Goal: Task Accomplishment & Management: Use online tool/utility

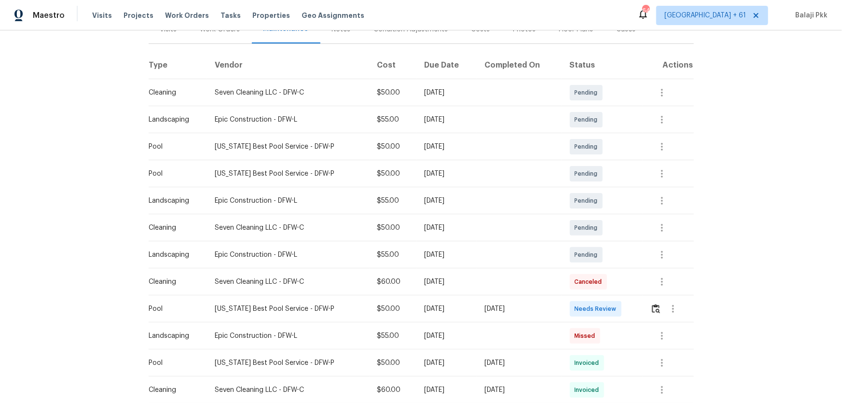
scroll to position [175, 0]
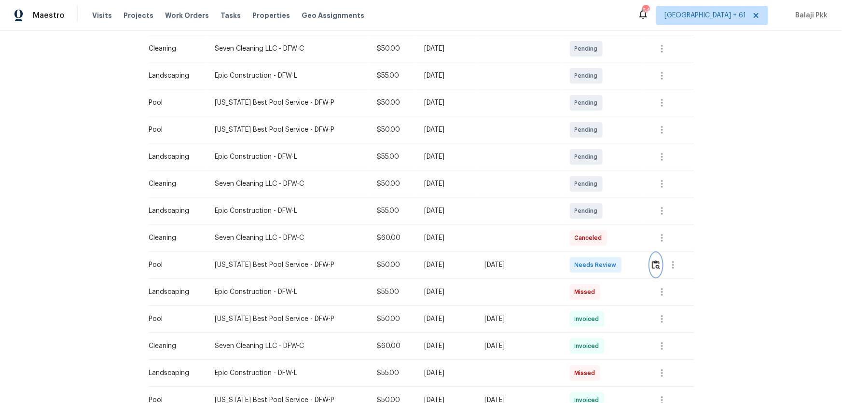
click at [599, 266] on img "button" at bounding box center [656, 264] width 8 height 9
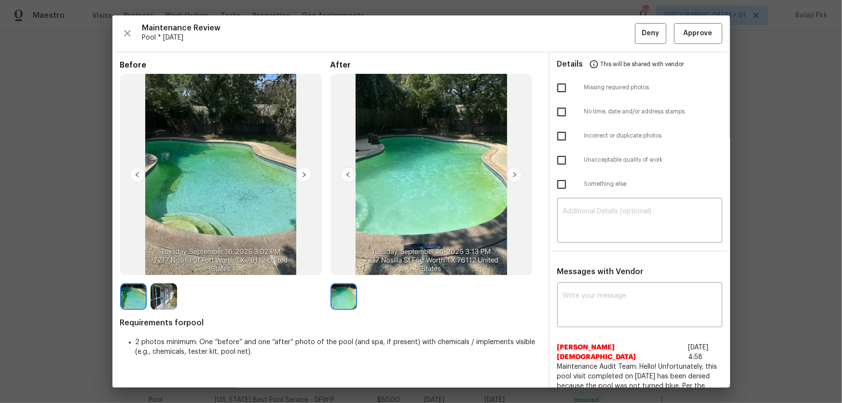
click at [564, 156] on input "checkbox" at bounding box center [562, 160] width 20 height 20
checkbox input "true"
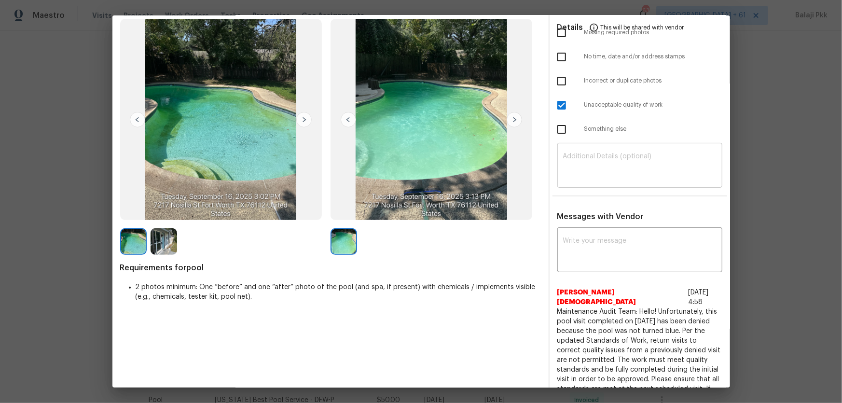
scroll to position [0, 0]
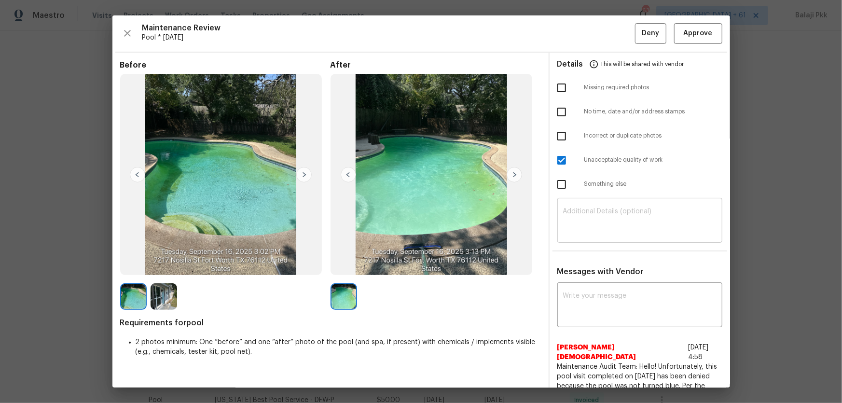
click at [599, 210] on textarea at bounding box center [640, 221] width 154 height 27
paste textarea "Maintenance Audit Team: Hello! Unfortunately, this Pool visit completed on 09/1…"
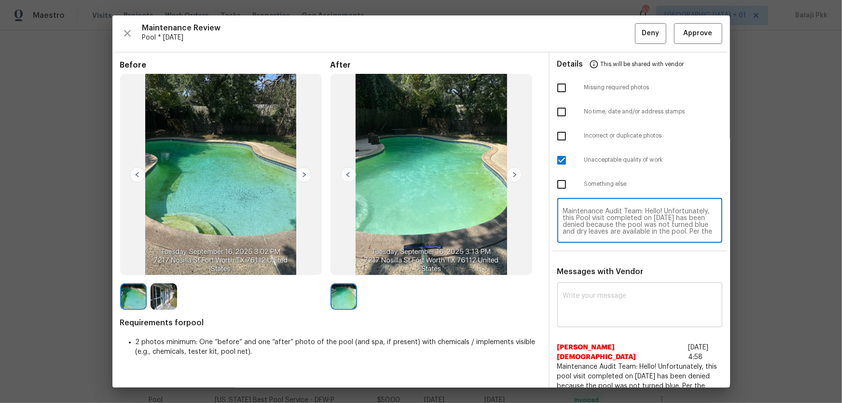
scroll to position [81, 0]
type textarea "Maintenance Audit Team: Hello! Unfortunately, this Pool visit completed on 09/1…"
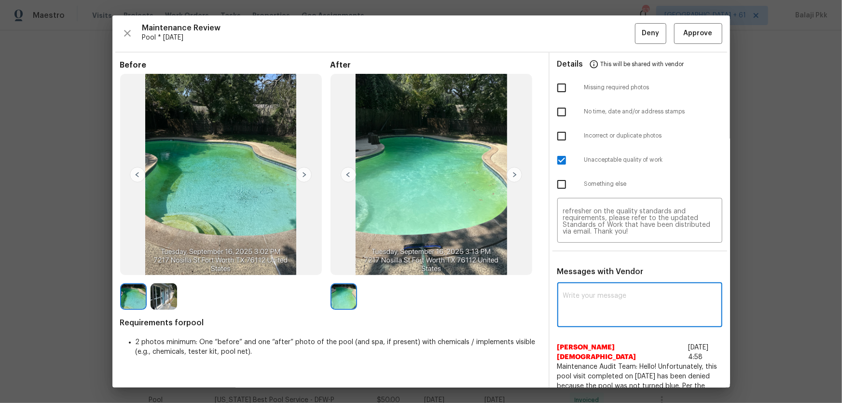
click at [599, 266] on textarea at bounding box center [640, 306] width 154 height 27
paste textarea "Maintenance Audit Team: Hello! Unfortunately, this Pool visit completed on 09/1…"
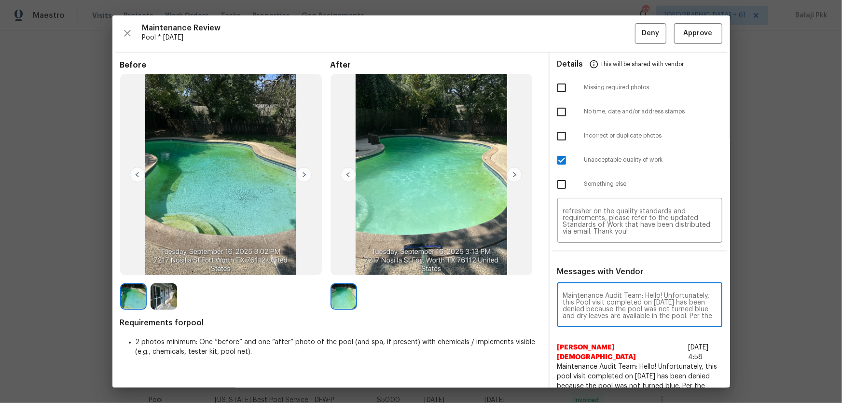
scroll to position [108, 0]
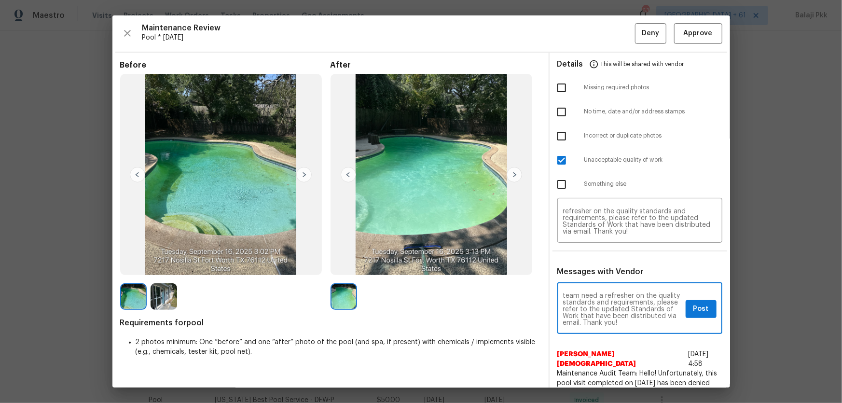
type textarea "Maintenance Audit Team: Hello! Unfortunately, this Pool visit completed on 09/1…"
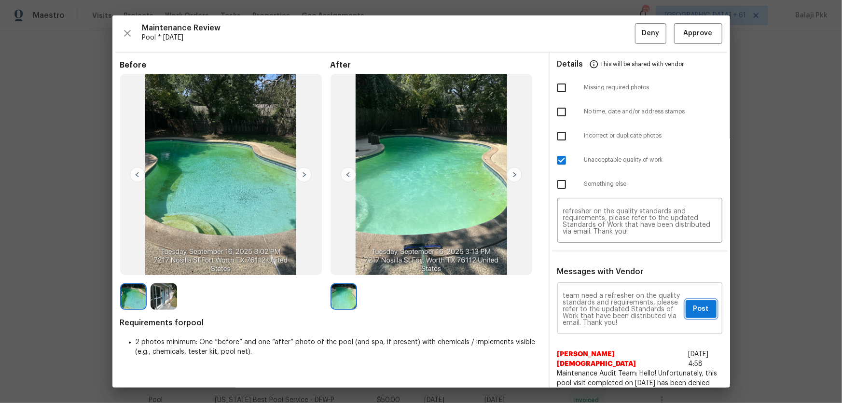
click at [599, 266] on span "Post" at bounding box center [701, 309] width 15 height 12
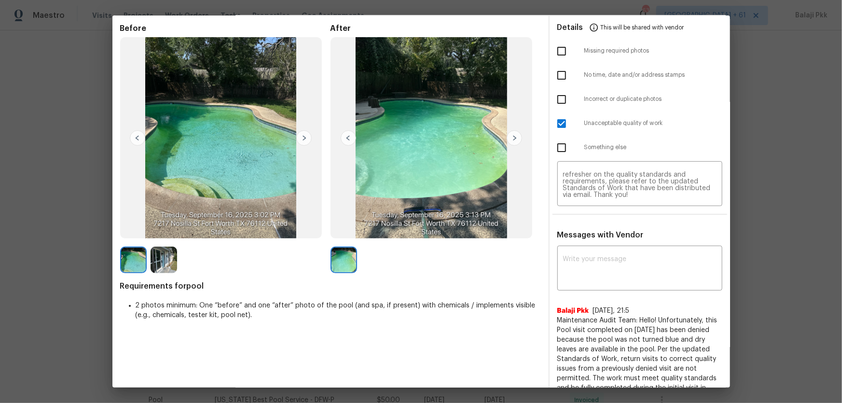
scroll to position [0, 0]
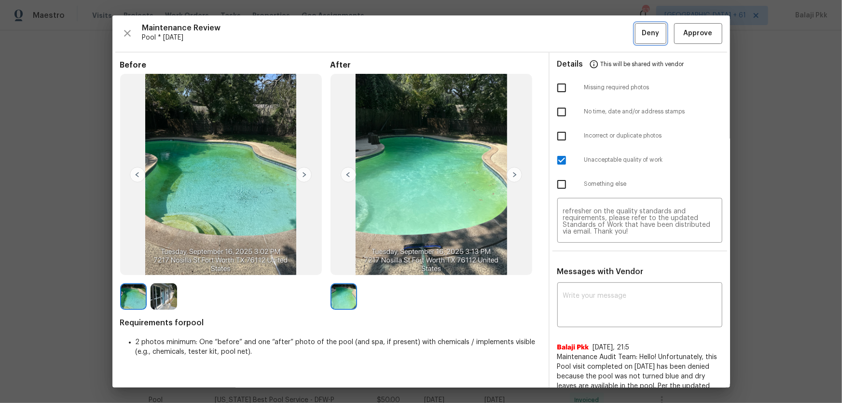
click at [599, 34] on span "Deny" at bounding box center [650, 34] width 17 height 12
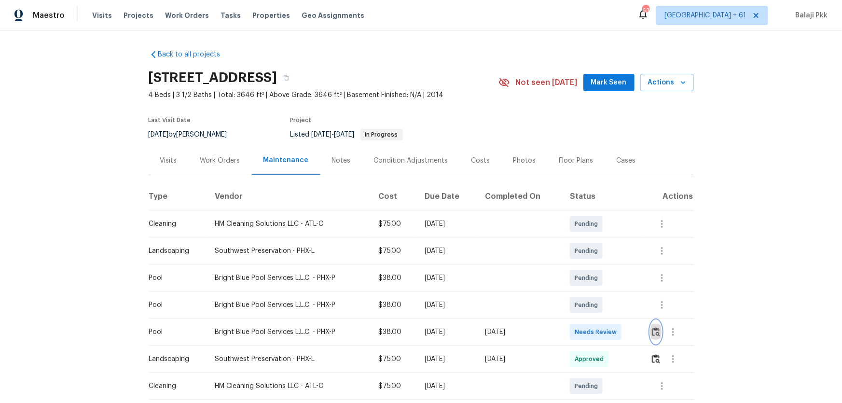
click at [599, 266] on img "button" at bounding box center [656, 331] width 8 height 9
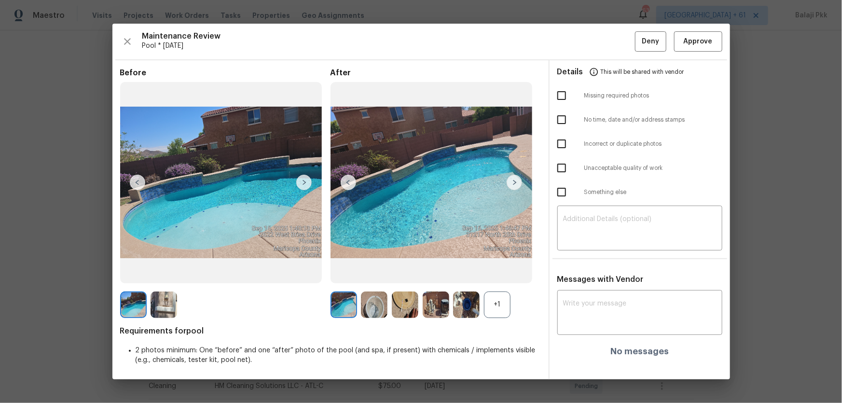
click at [492, 266] on div "+1" at bounding box center [497, 305] width 27 height 27
click at [350, 44] on span "Pool * [DATE]" at bounding box center [388, 46] width 493 height 10
click at [599, 40] on span "Approve" at bounding box center [698, 42] width 29 height 12
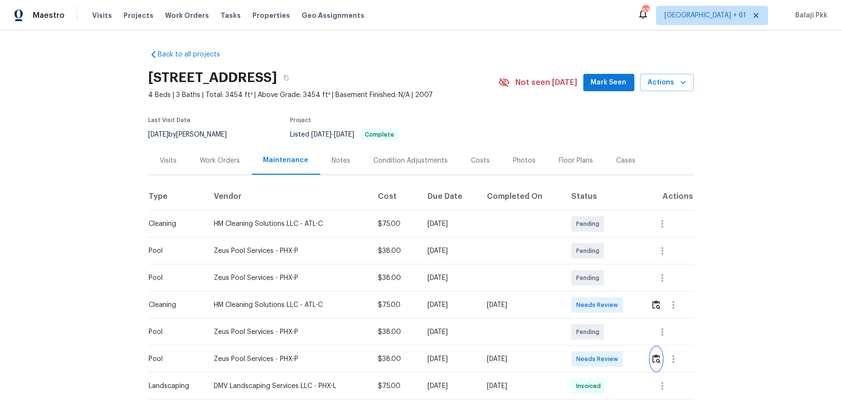
click at [599, 266] on img "button" at bounding box center [657, 358] width 8 height 9
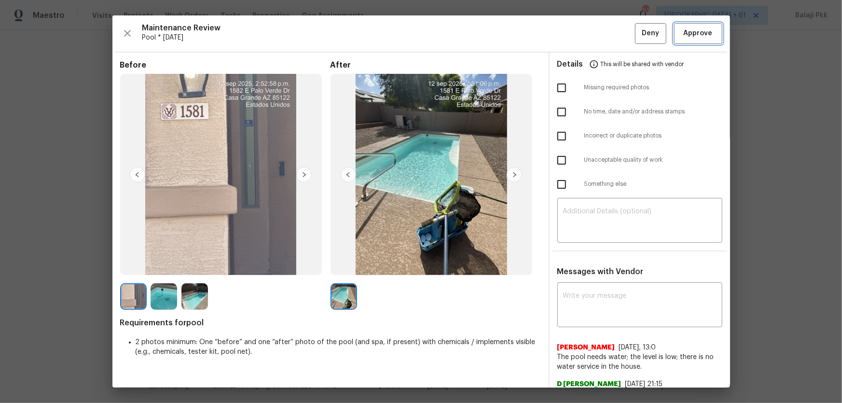
click at [599, 37] on span "Approve" at bounding box center [698, 34] width 33 height 12
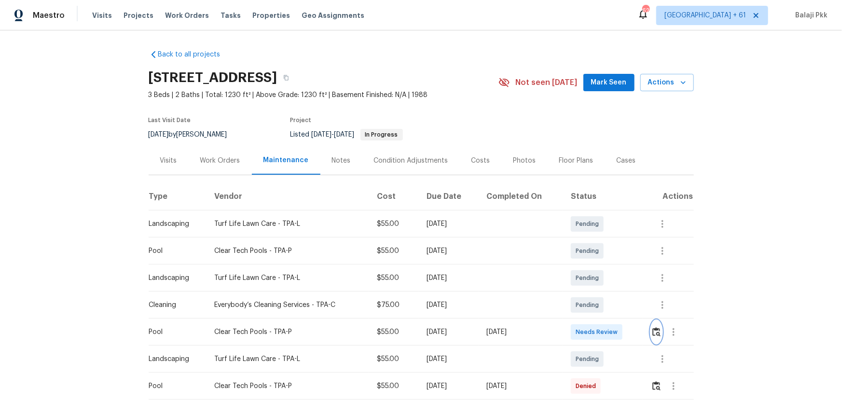
click at [599, 266] on button "button" at bounding box center [656, 332] width 11 height 23
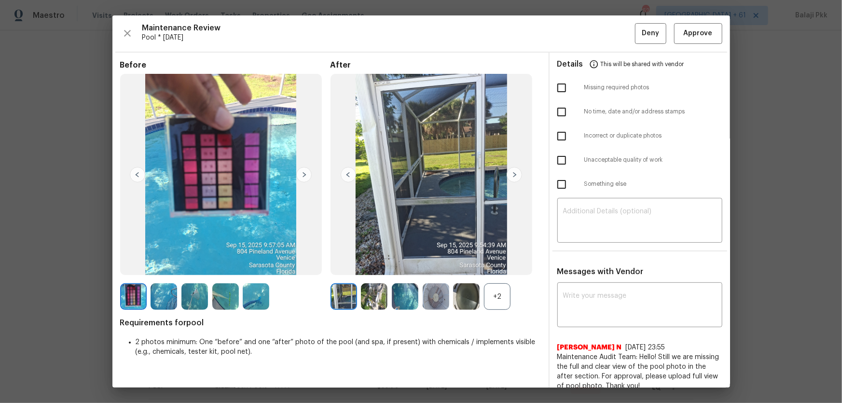
click at [504, 266] on div "+2" at bounding box center [497, 296] width 27 height 27
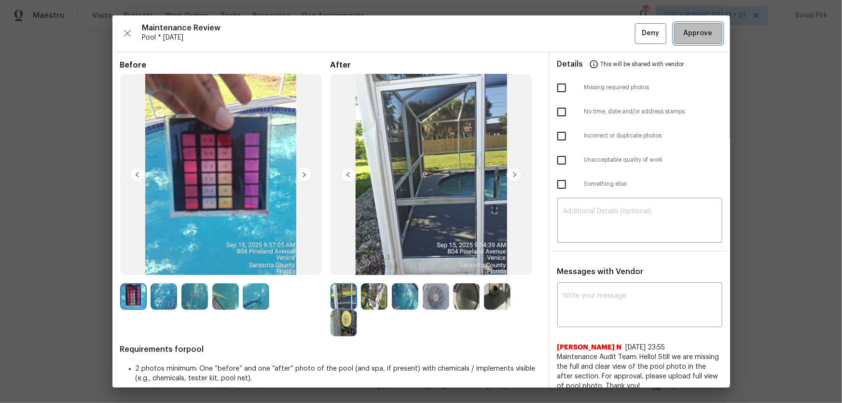
click at [599, 33] on span "Approve" at bounding box center [698, 34] width 29 height 12
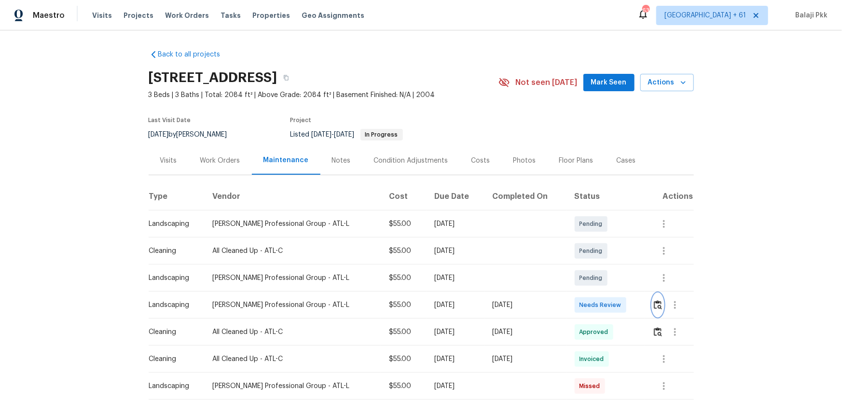
click at [599, 266] on img "button" at bounding box center [658, 304] width 8 height 9
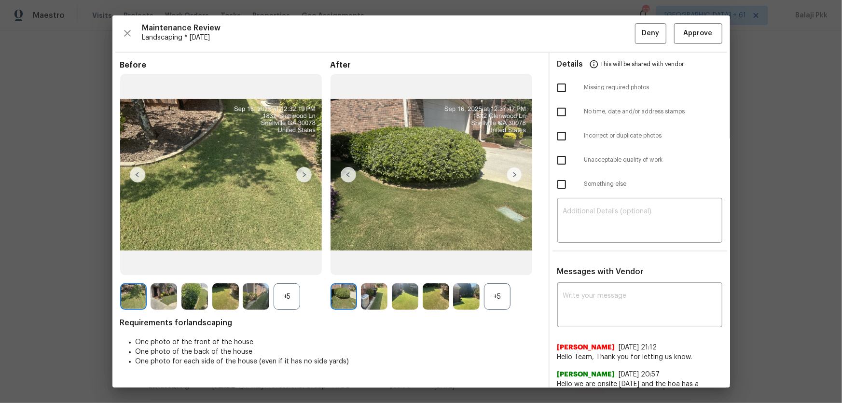
click at [492, 266] on div "+5" at bounding box center [497, 296] width 27 height 27
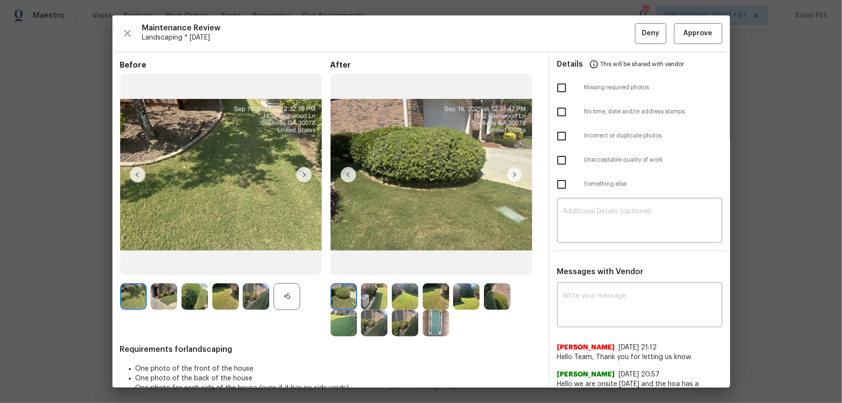
click at [296, 266] on div "+5" at bounding box center [287, 296] width 27 height 27
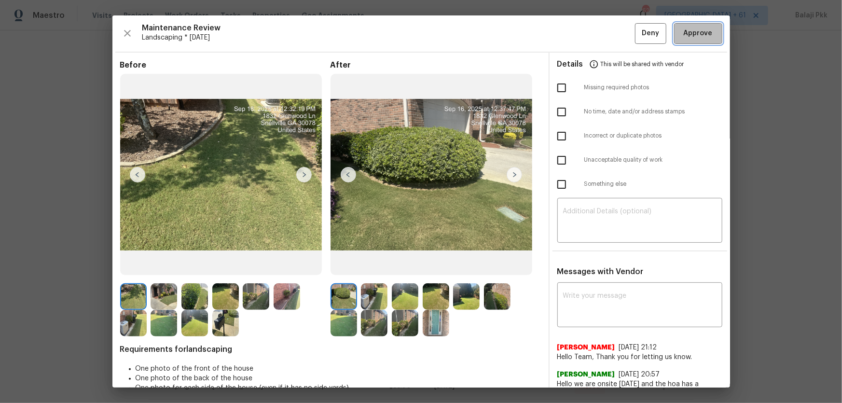
click at [599, 38] on span "Approve" at bounding box center [698, 34] width 29 height 12
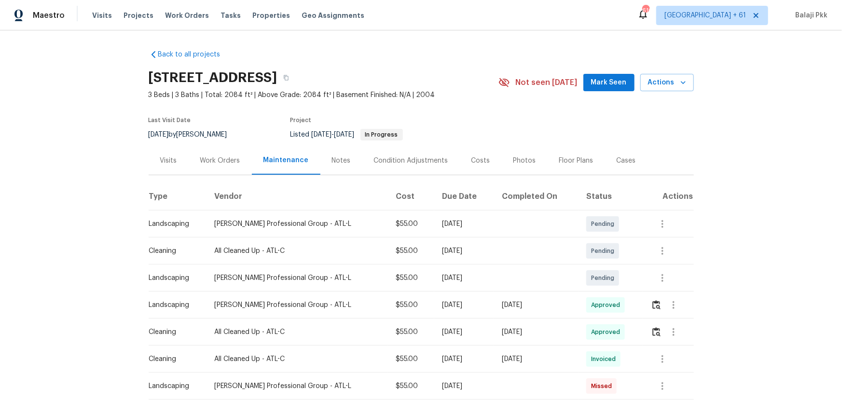
click at [542, 132] on section "1832 Glenwood Ln, Snellville, GA 30078 3 Beds | 3 Baths | Total: 2084 ft² | Abo…" at bounding box center [422, 105] width 546 height 81
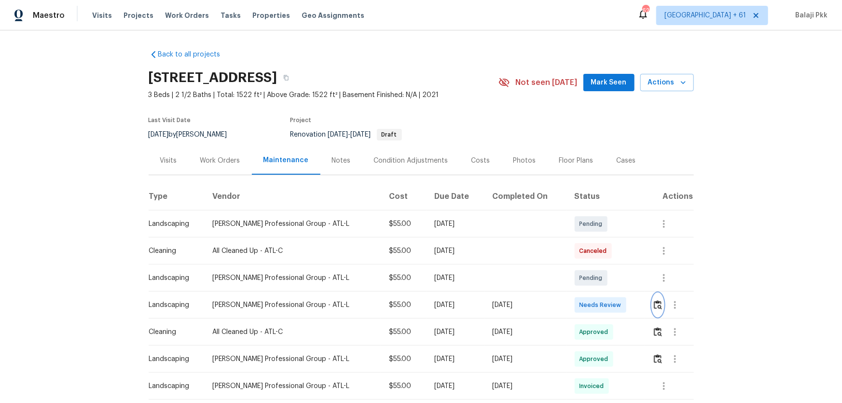
click at [599, 266] on img "button" at bounding box center [658, 304] width 8 height 9
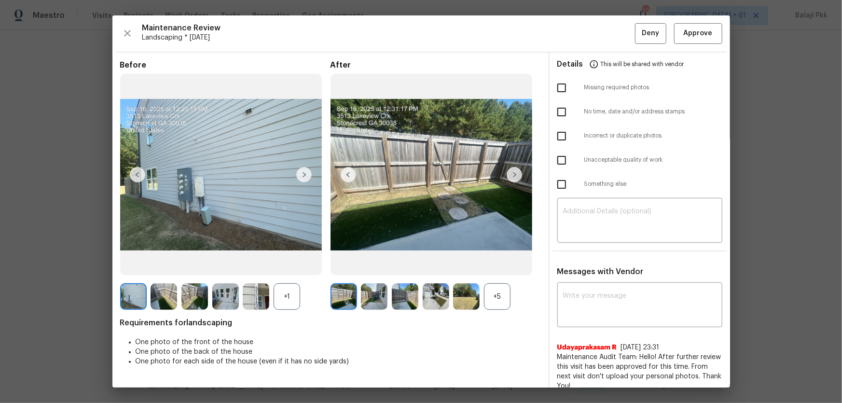
click at [497, 266] on div "+5" at bounding box center [497, 296] width 27 height 27
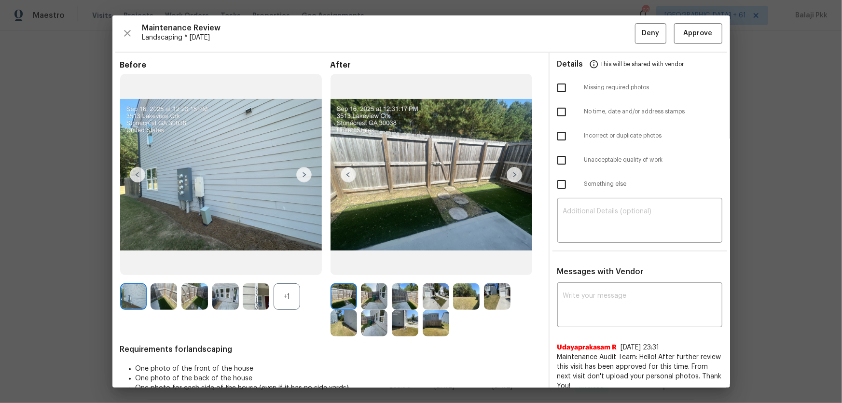
click at [304, 266] on div "+1" at bounding box center [225, 296] width 210 height 27
click at [290, 266] on div "+1" at bounding box center [287, 296] width 27 height 27
